Goal: Obtain resource: Obtain resource

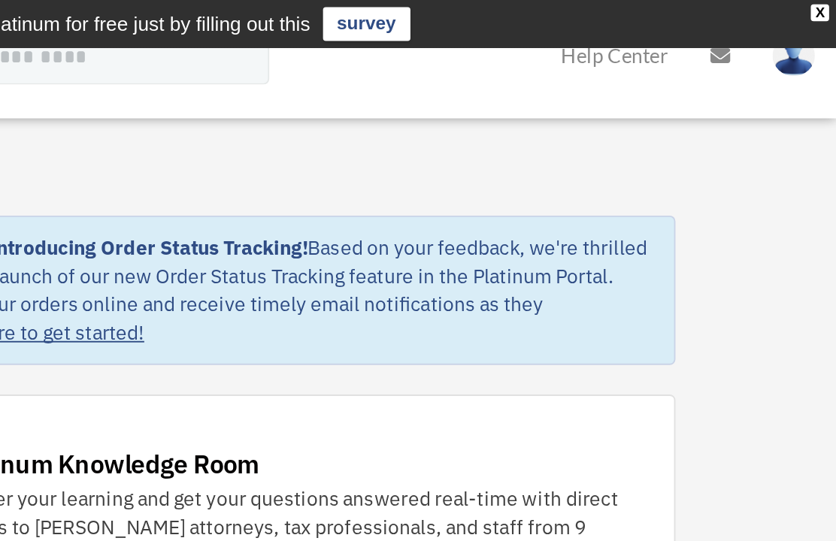
click at [822, 8] on div "X" at bounding box center [827, 6] width 10 height 9
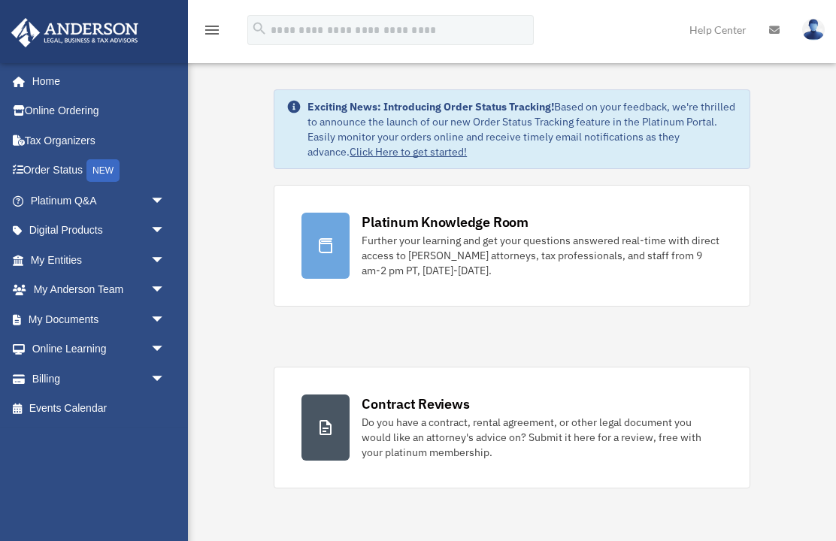
click at [817, 29] on img at bounding box center [813, 30] width 23 height 22
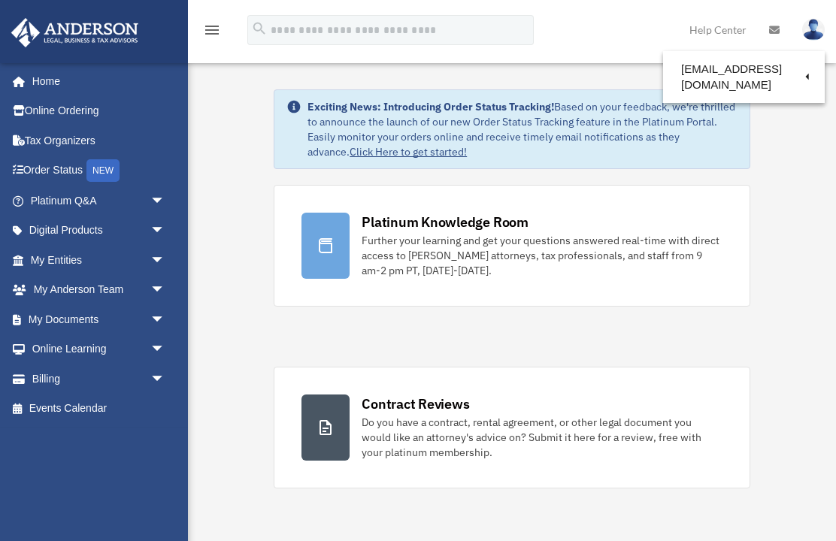
click at [552, 131] on link "Logout" at bounding box center [569, 131] width 150 height 31
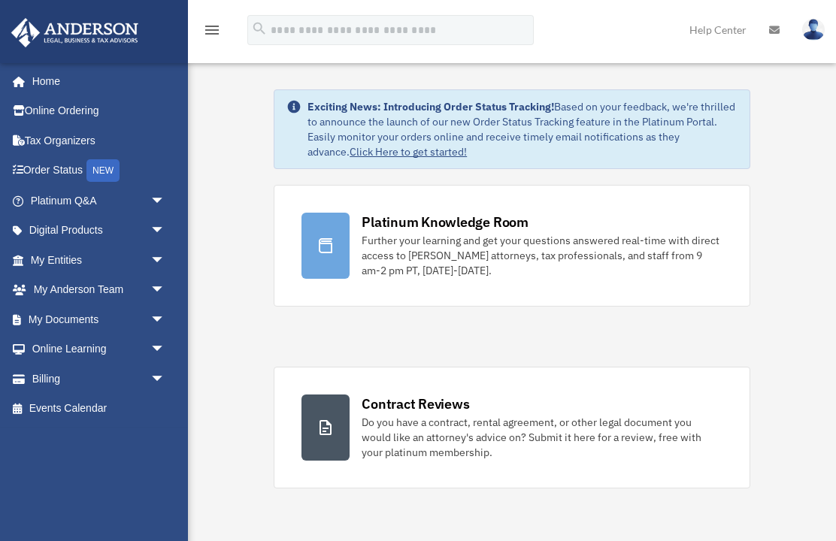
click at [815, 29] on img at bounding box center [813, 30] width 23 height 22
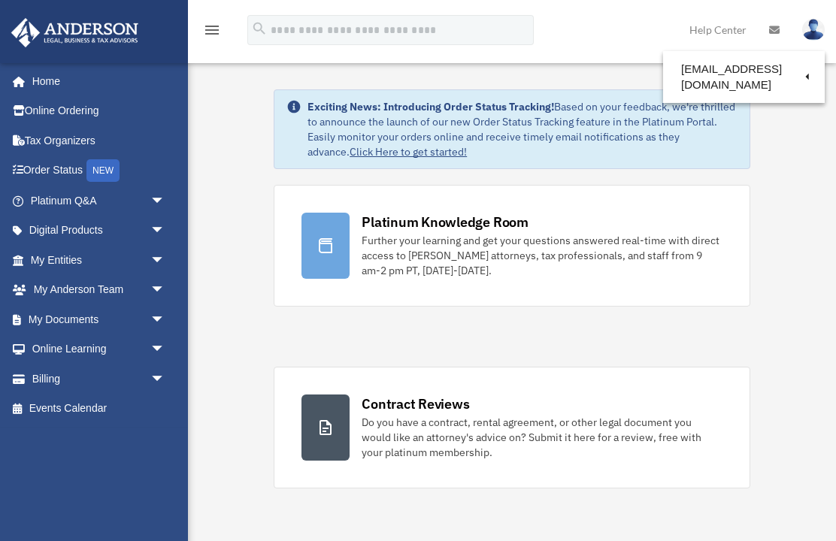
click at [735, 67] on link "[EMAIL_ADDRESS][DOMAIN_NAME]" at bounding box center [744, 77] width 162 height 44
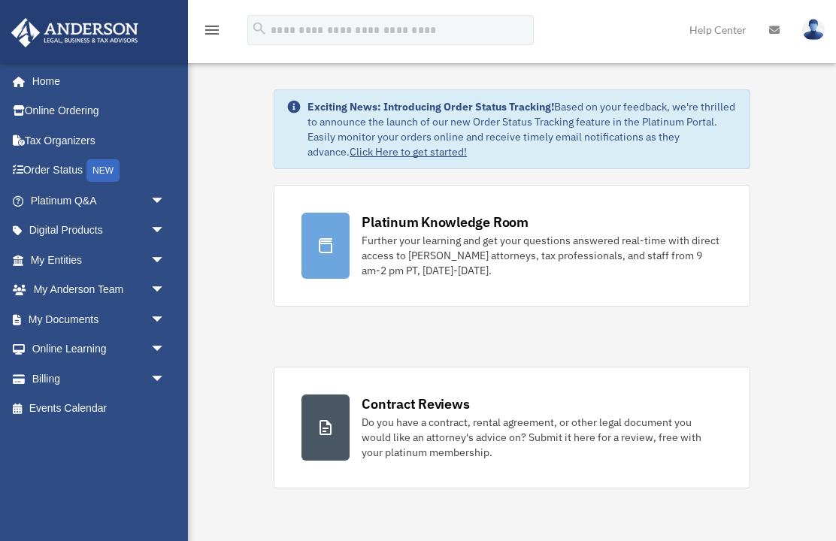
click at [735, 26] on link "Help Center" at bounding box center [718, 29] width 80 height 59
click at [816, 23] on img at bounding box center [813, 30] width 23 height 22
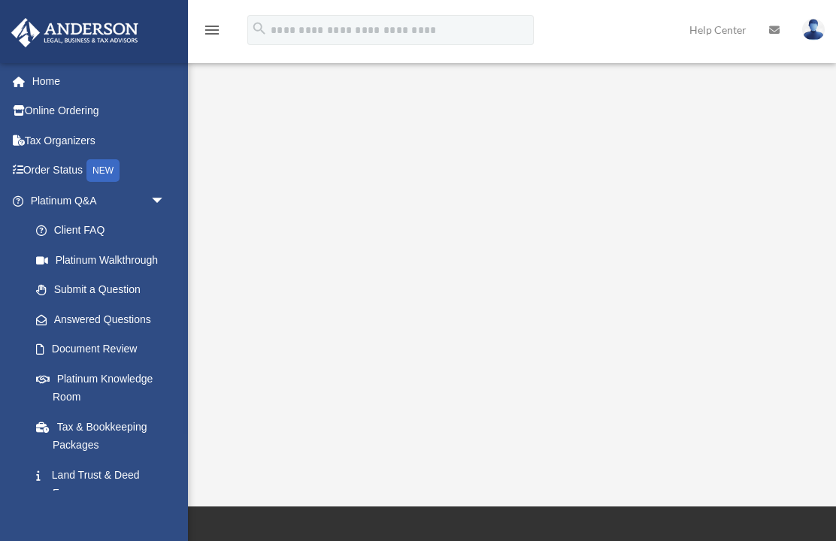
click at [815, 23] on img at bounding box center [813, 30] width 23 height 22
click at [591, 126] on link "Logout" at bounding box center [569, 131] width 150 height 31
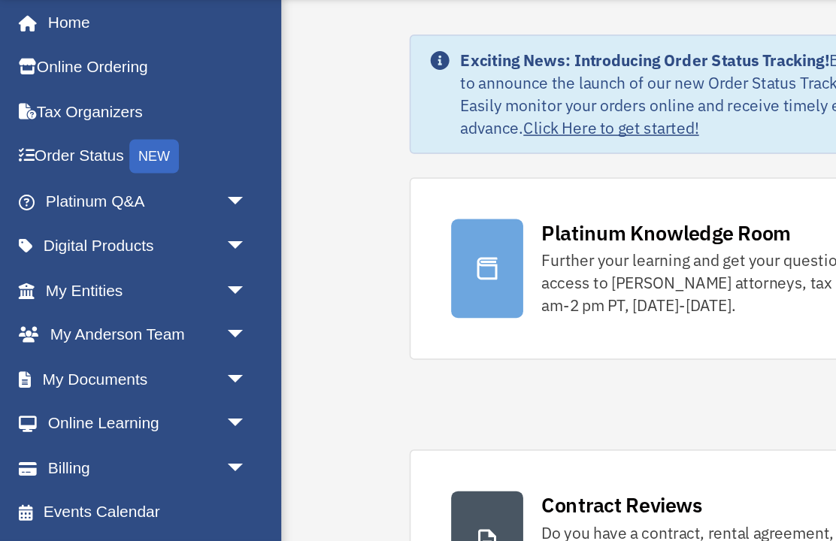
click at [156, 304] on span "arrow_drop_down" at bounding box center [165, 319] width 30 height 31
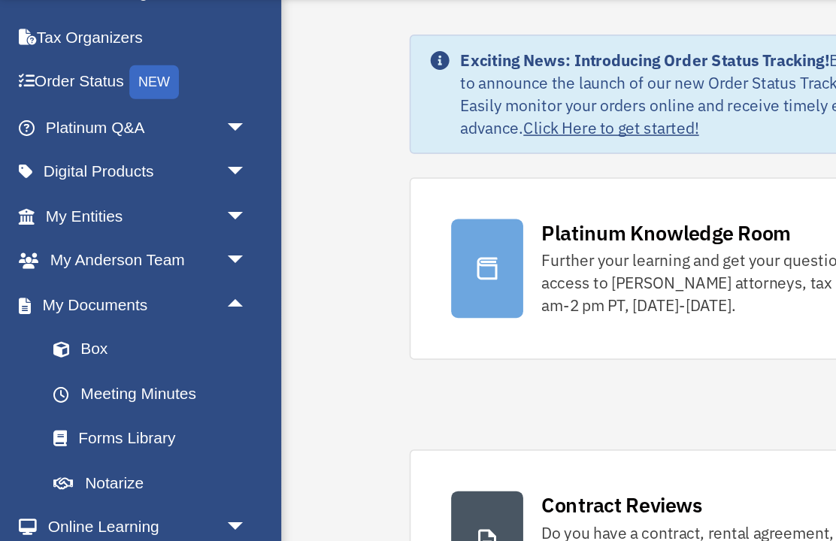
scroll to position [49, 0]
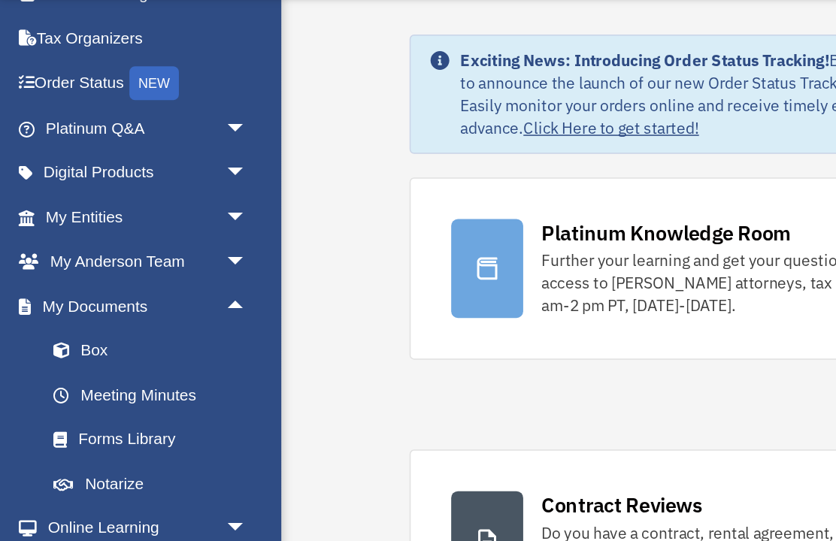
click at [104, 345] on link "Forms Library" at bounding box center [104, 360] width 167 height 30
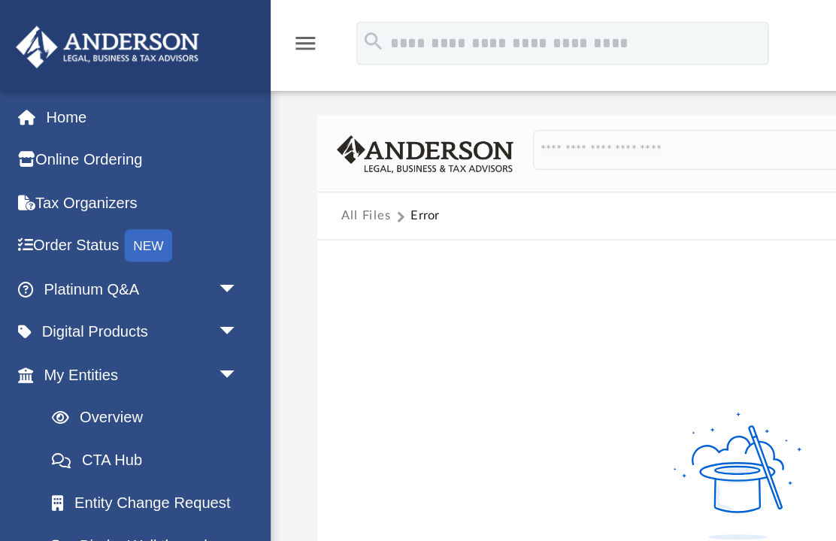
click at [68, 143] on link "Tax Organizers" at bounding box center [99, 141] width 177 height 30
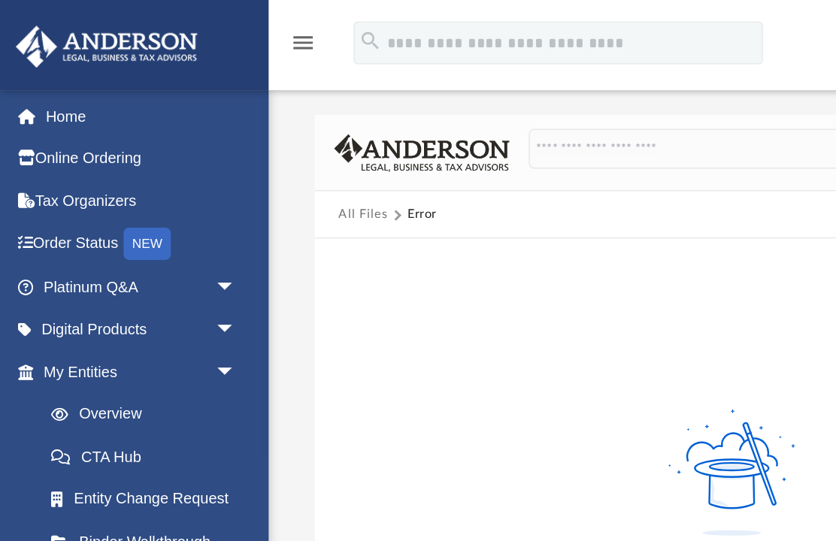
click at [209, 32] on icon "menu" at bounding box center [212, 30] width 18 height 18
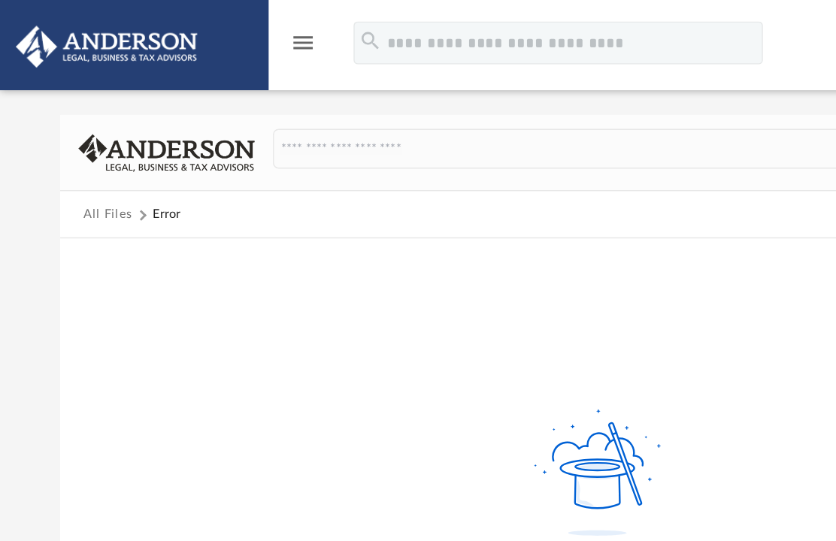
click at [214, 21] on icon "menu" at bounding box center [212, 30] width 18 height 18
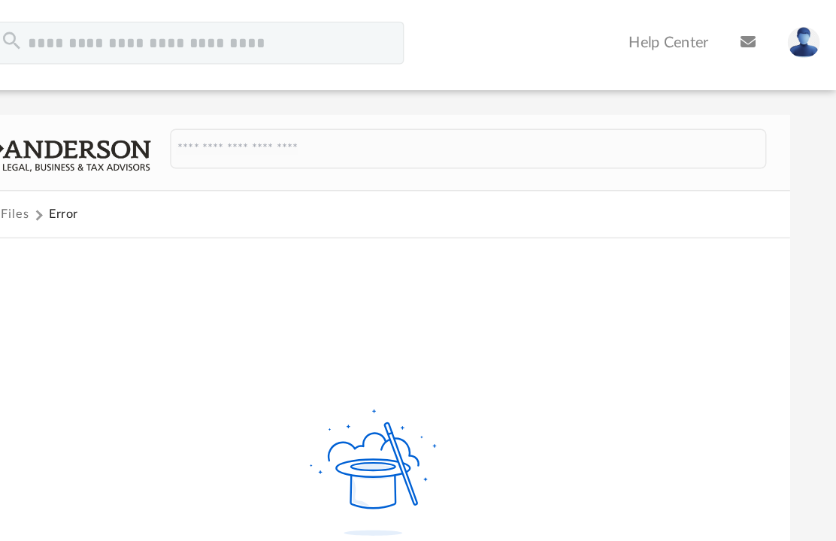
click at [802, 28] on img at bounding box center [813, 30] width 23 height 22
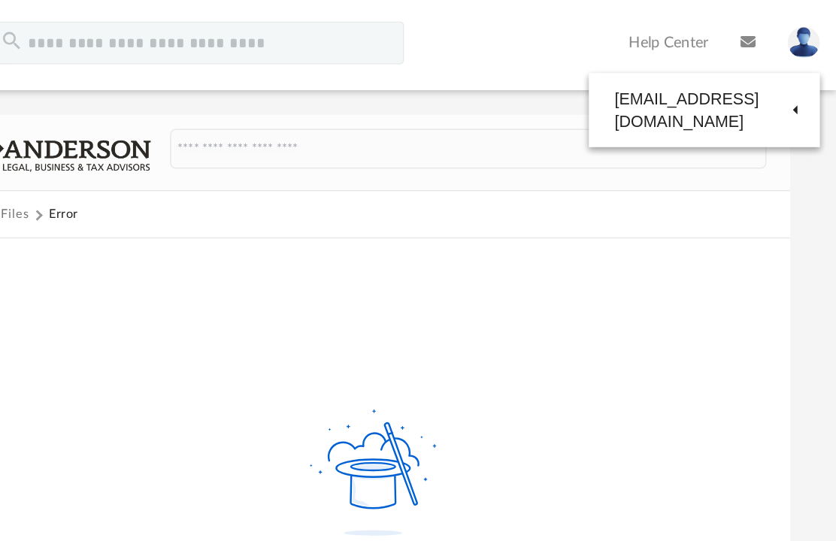
click at [494, 130] on link "Logout" at bounding box center [569, 131] width 150 height 31
